Goal: Information Seeking & Learning: Learn about a topic

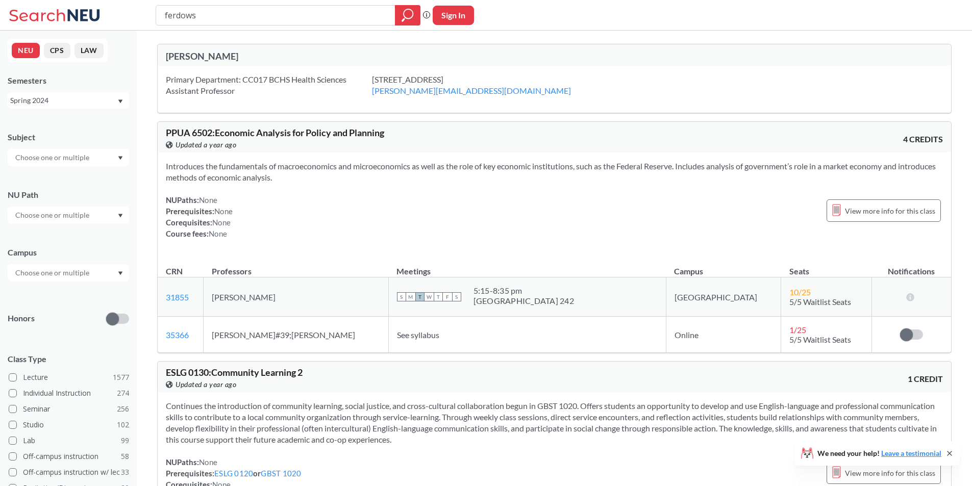
click at [118, 98] on div "Spring 2024" at bounding box center [68, 100] width 121 height 16
click at [87, 119] on div "Fall 2025" at bounding box center [70, 122] width 115 height 11
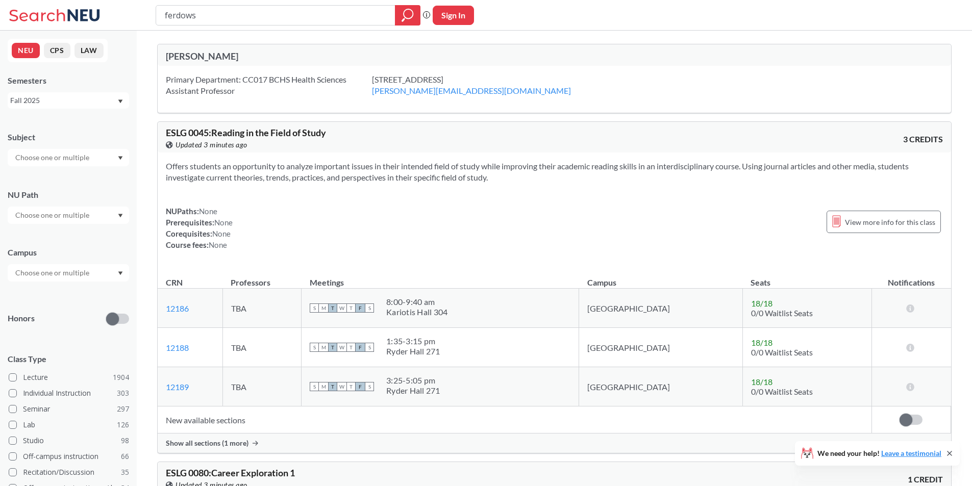
drag, startPoint x: 216, startPoint y: 15, endPoint x: 151, endPoint y: 6, distance: 65.9
click at [151, 6] on div "ferdows Phrase search guarantees the exact search appears in the results. Ex. I…" at bounding box center [486, 15] width 972 height 31
type input "PHTH 5210"
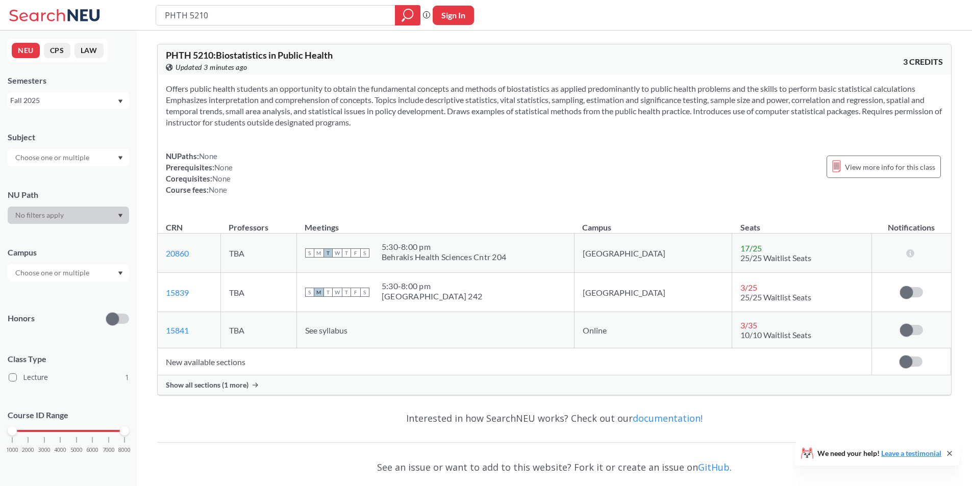
click at [232, 385] on span "Show all sections (1 more)" at bounding box center [207, 385] width 83 height 9
